Goal: Information Seeking & Learning: Learn about a topic

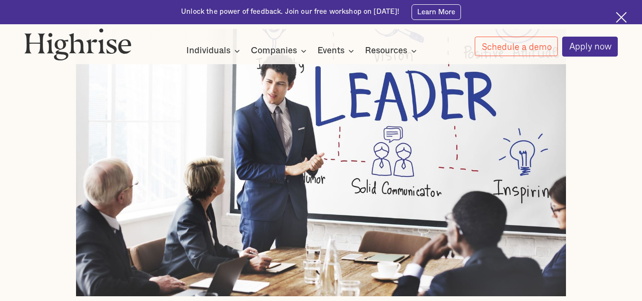
scroll to position [434, 0]
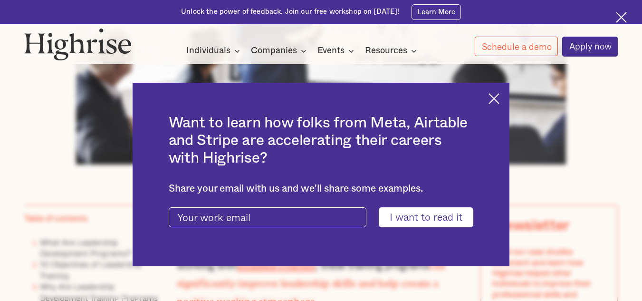
click at [499, 101] on img at bounding box center [493, 98] width 11 height 11
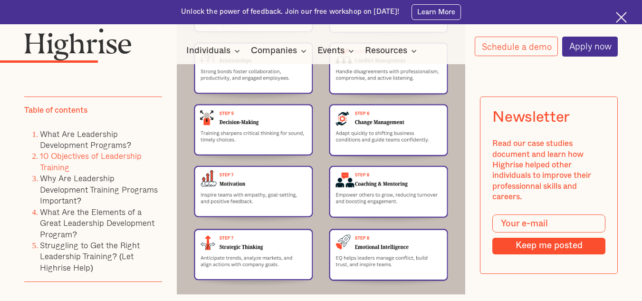
scroll to position [1641, 0]
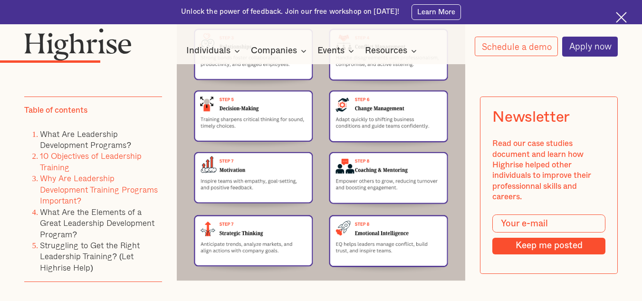
click at [109, 190] on link "Why Are Leadership Development Training Programs Important?" at bounding box center [99, 188] width 118 height 35
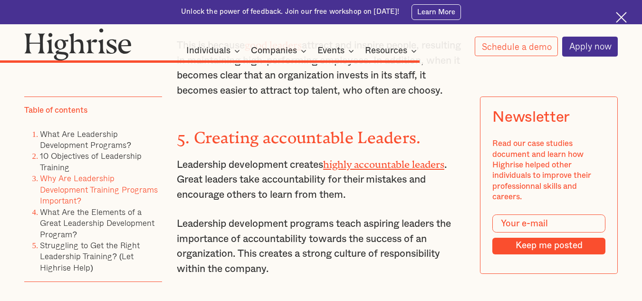
scroll to position [5231, 0]
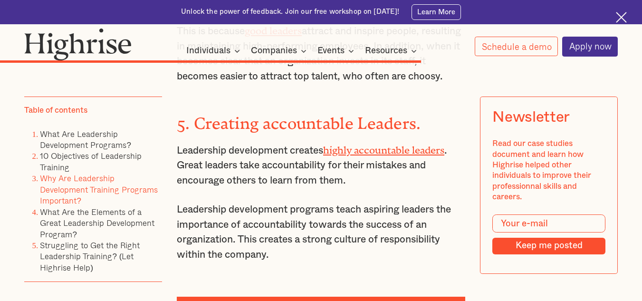
click at [118, 216] on li "What Are the Elements of a Great Leadership Development Program?" at bounding box center [101, 223] width 122 height 33
click at [93, 214] on link "What Are the Elements of a Great Leadership Development Program?" at bounding box center [97, 222] width 114 height 35
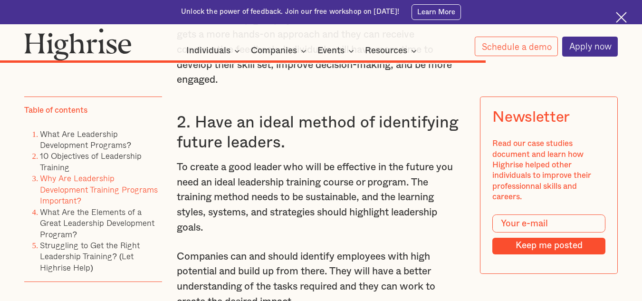
scroll to position [6009, 0]
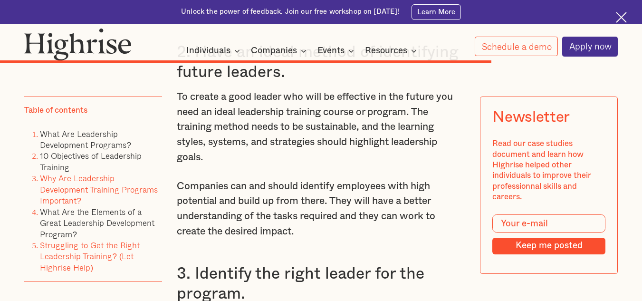
click at [117, 246] on link "Struggling to Get the Right Leadership Training? (Let Highrise Help)" at bounding box center [90, 255] width 100 height 35
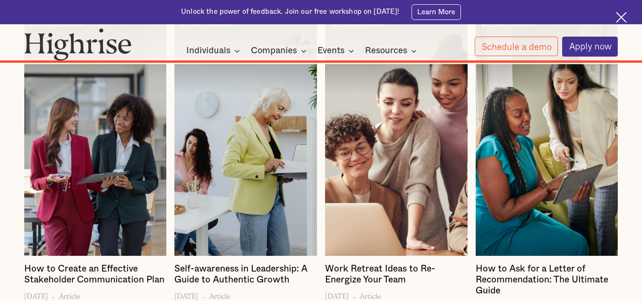
scroll to position [7794, 0]
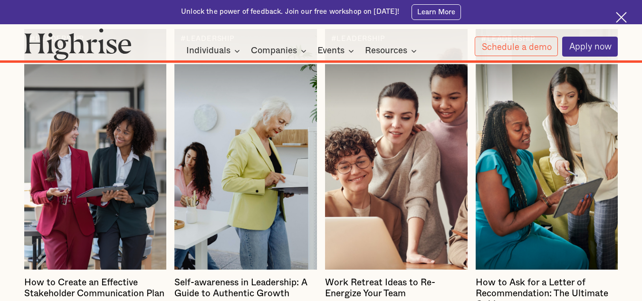
click at [266, 183] on div at bounding box center [245, 149] width 142 height 241
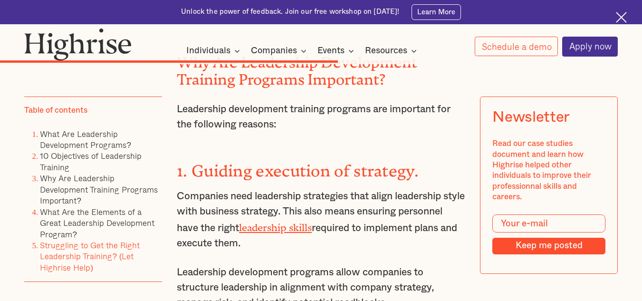
scroll to position [2279, 0]
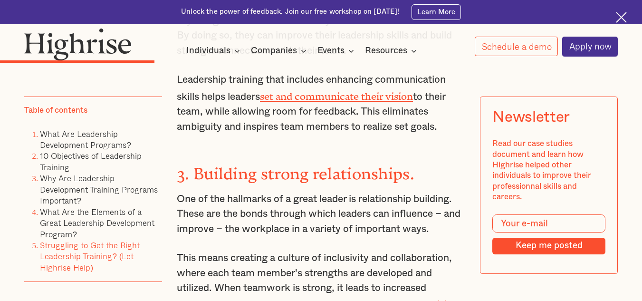
scroll to position [6009, 0]
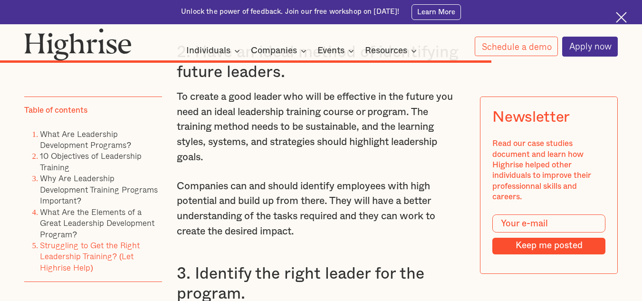
scroll to position [5231, 0]
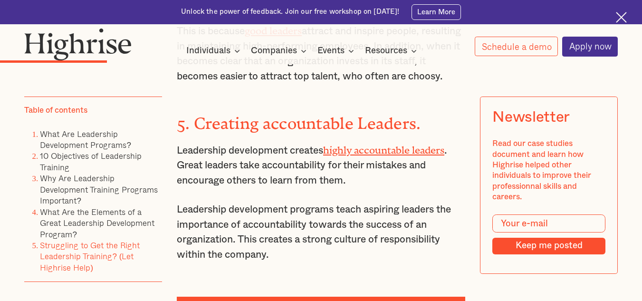
scroll to position [1641, 0]
